Goal: Information Seeking & Learning: Learn about a topic

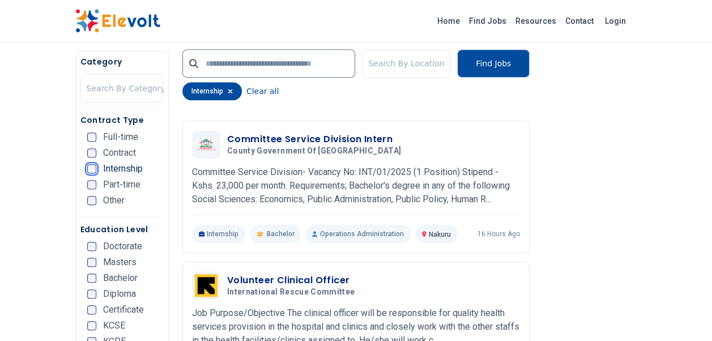
scroll to position [227, 0]
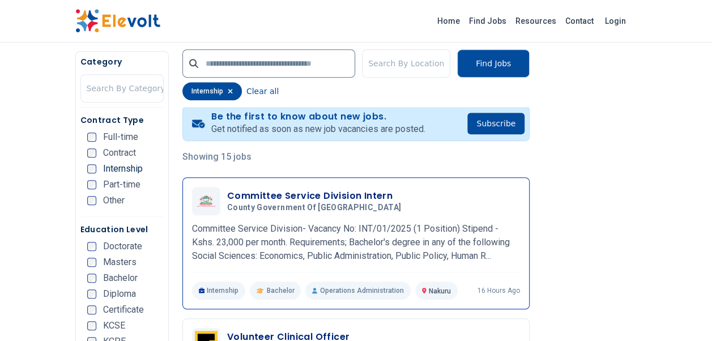
click at [301, 214] on div "Committee Service Division Intern County Government of Nakuru 10/07/2025 11/06/…" at bounding box center [356, 201] width 328 height 28
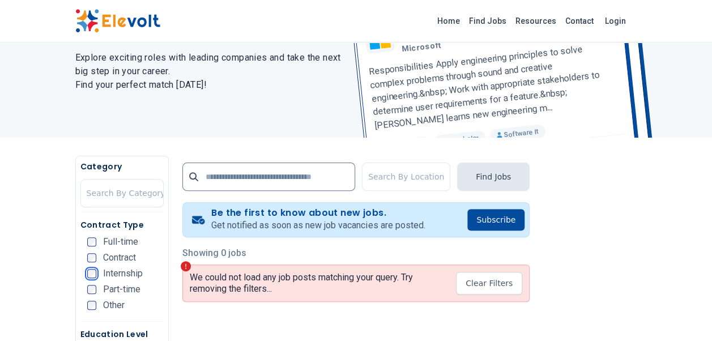
scroll to position [227, 0]
